Goal: Task Accomplishment & Management: Use online tool/utility

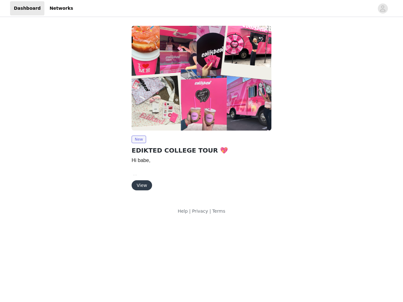
click at [202, 111] on img at bounding box center [202, 78] width 140 height 105
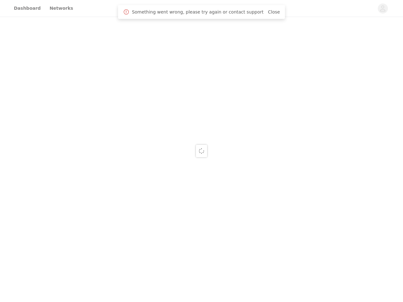
click at [383, 9] on div at bounding box center [201, 151] width 403 height 302
click at [202, 78] on div at bounding box center [201, 151] width 403 height 302
click at [139, 140] on div at bounding box center [201, 151] width 403 height 302
click at [141, 186] on div at bounding box center [201, 151] width 403 height 302
